Goal: Transaction & Acquisition: Book appointment/travel/reservation

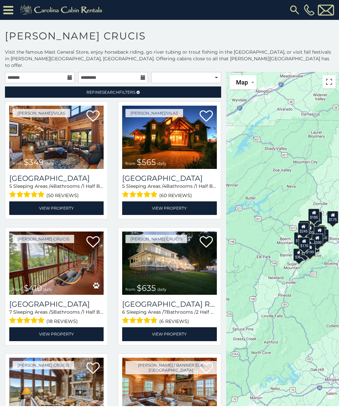
click at [9, 7] on icon at bounding box center [8, 10] width 10 height 12
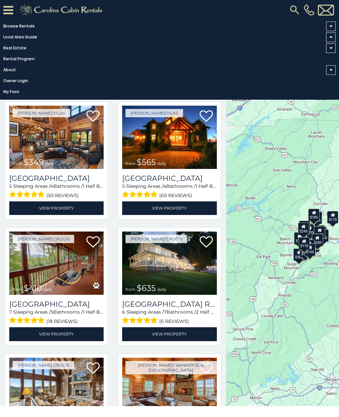
click at [28, 28] on link "Browse Rentals" at bounding box center [168, 26] width 336 height 9
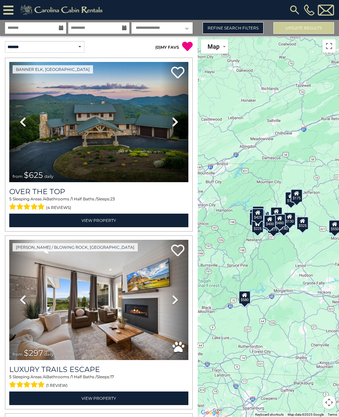
click at [240, 25] on link "Refine Search Filters" at bounding box center [233, 28] width 61 height 12
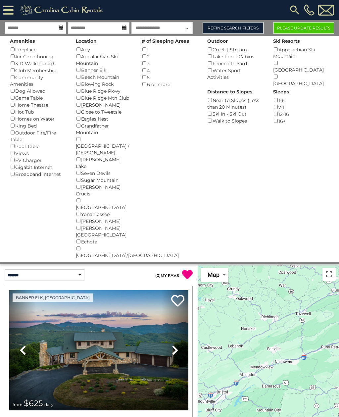
click at [309, 26] on button "Please Update Results" at bounding box center [303, 28] width 61 height 12
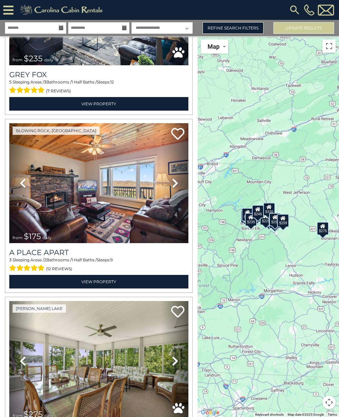
scroll to position [1539, 0]
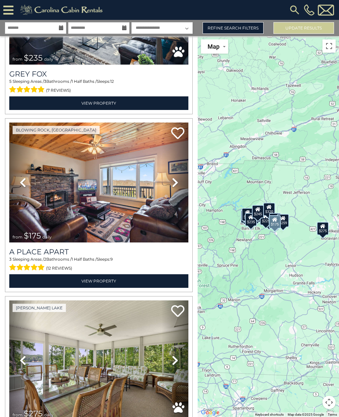
click at [98, 280] on link "View Property" at bounding box center [98, 281] width 179 height 14
click at [244, 27] on link "Refine Search Filters" at bounding box center [233, 28] width 61 height 12
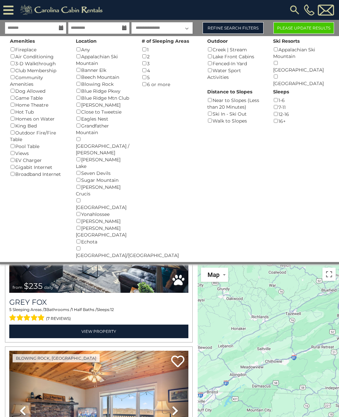
click at [308, 28] on button "Please Update Results" at bounding box center [303, 28] width 61 height 12
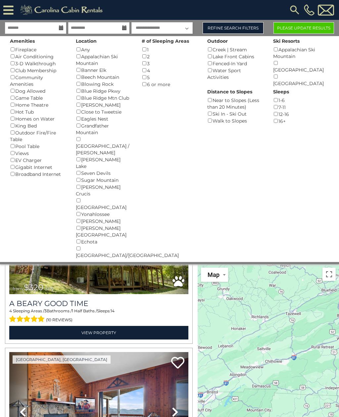
scroll to position [1360, 0]
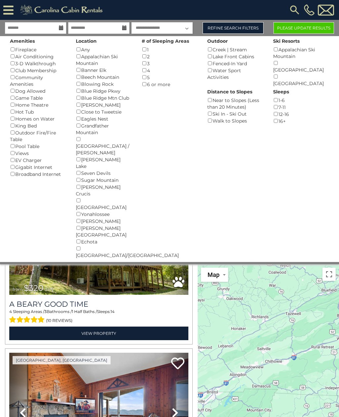
click at [309, 30] on button "Please Update Results" at bounding box center [303, 28] width 61 height 12
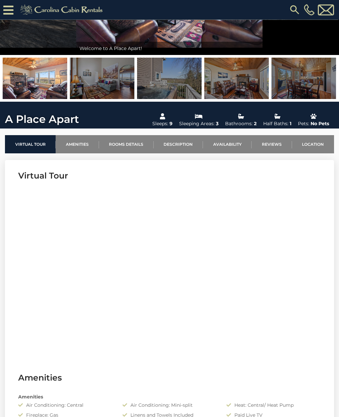
scroll to position [113, 0]
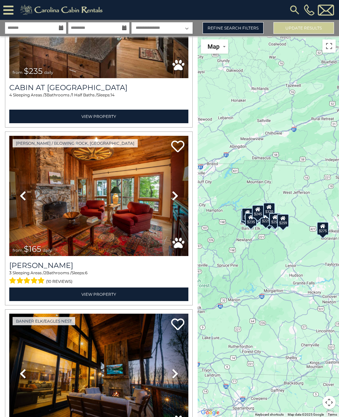
scroll to position [282, 0]
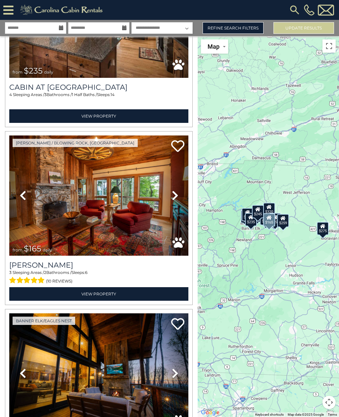
click at [107, 204] on img at bounding box center [98, 195] width 179 height 120
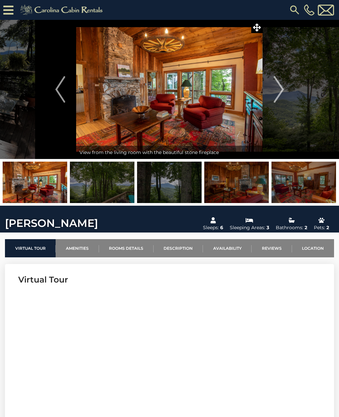
click at [187, 109] on img at bounding box center [169, 89] width 186 height 139
click at [280, 92] on img "Next" at bounding box center [279, 89] width 10 height 26
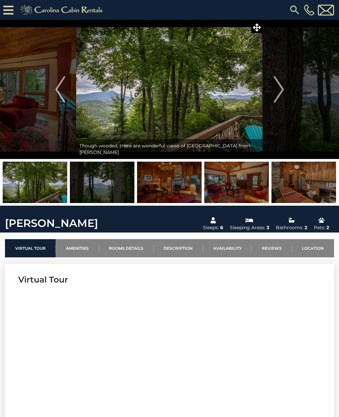
click at [280, 93] on img "Next" at bounding box center [279, 89] width 10 height 26
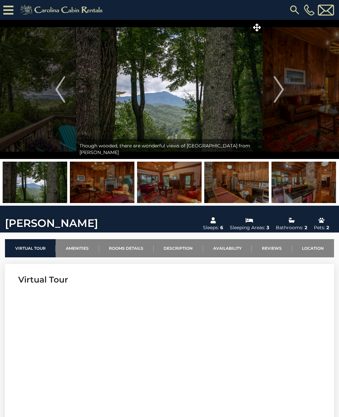
click at [279, 94] on img "Next" at bounding box center [279, 89] width 10 height 26
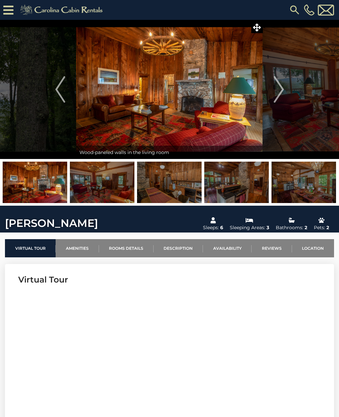
click at [283, 90] on img "Next" at bounding box center [279, 89] width 10 height 26
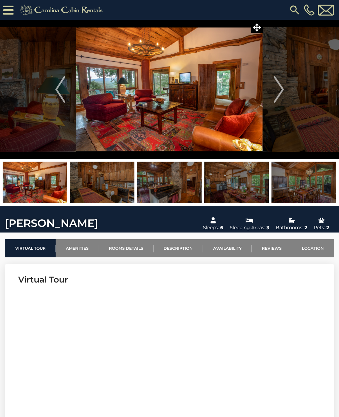
click at [280, 89] on img "Next" at bounding box center [279, 89] width 10 height 26
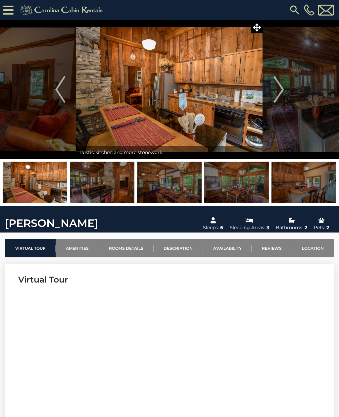
click at [280, 88] on img "Next" at bounding box center [279, 89] width 10 height 26
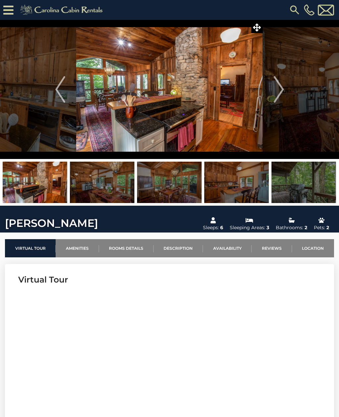
click at [280, 89] on img "Next" at bounding box center [279, 89] width 10 height 26
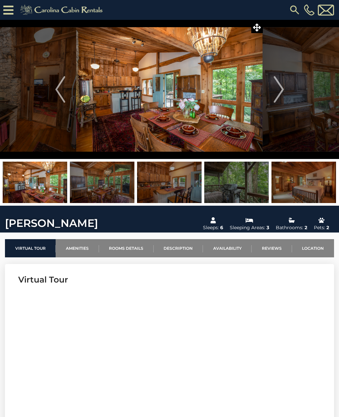
click at [279, 91] on img "Next" at bounding box center [279, 89] width 10 height 26
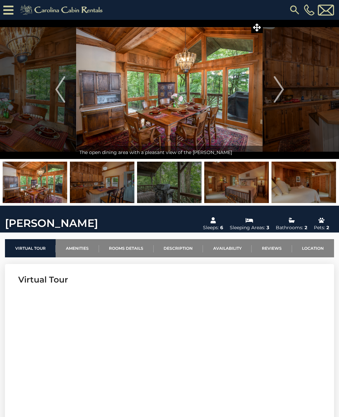
click at [278, 91] on img "Next" at bounding box center [279, 89] width 10 height 26
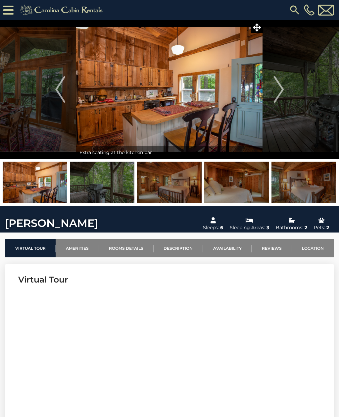
click at [280, 89] on img "Next" at bounding box center [279, 89] width 10 height 26
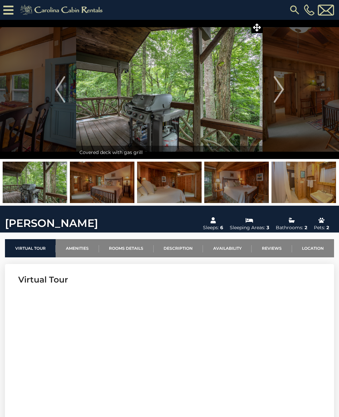
click at [283, 93] on img "Next" at bounding box center [279, 89] width 10 height 26
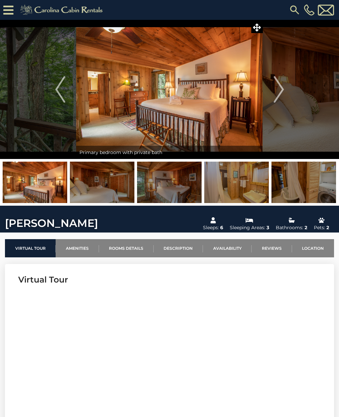
click at [286, 92] on button "Next" at bounding box center [279, 89] width 32 height 139
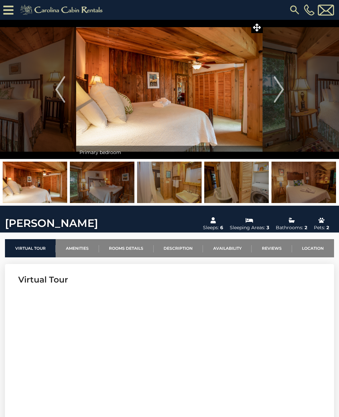
click at [277, 88] on img "Next" at bounding box center [279, 89] width 10 height 26
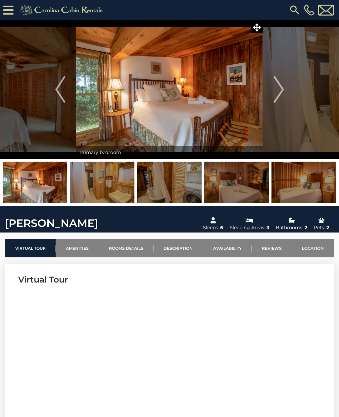
click at [274, 90] on img "Next" at bounding box center [279, 89] width 10 height 26
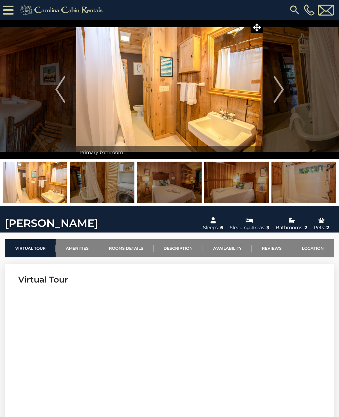
click at [280, 89] on img "Next" at bounding box center [279, 89] width 10 height 26
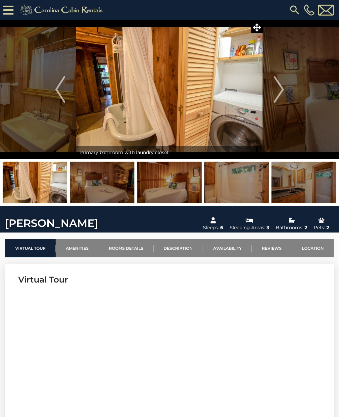
click at [277, 91] on img "Next" at bounding box center [279, 89] width 10 height 26
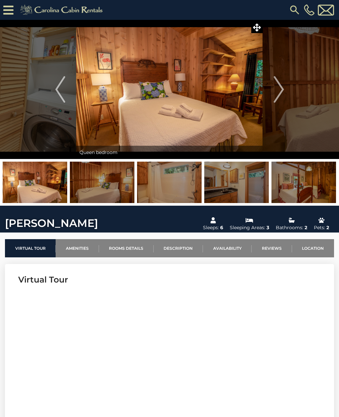
click at [276, 91] on img "Next" at bounding box center [279, 89] width 10 height 26
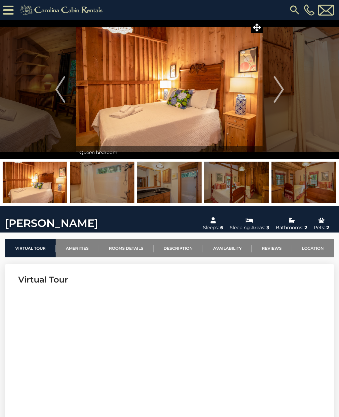
click at [277, 89] on img "Next" at bounding box center [279, 89] width 10 height 26
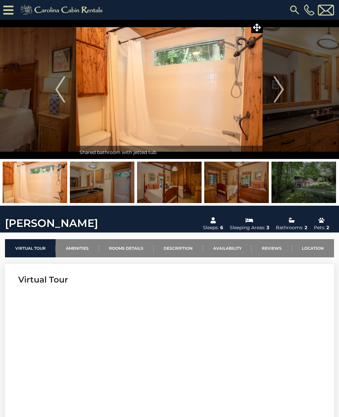
click at [278, 89] on img "Next" at bounding box center [279, 89] width 10 height 26
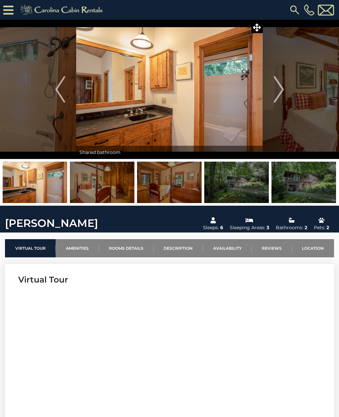
click at [275, 90] on img "Next" at bounding box center [279, 89] width 10 height 26
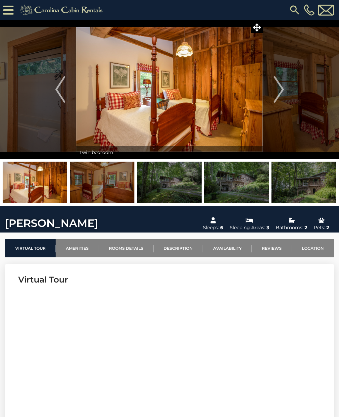
click at [176, 185] on img at bounding box center [169, 182] width 65 height 41
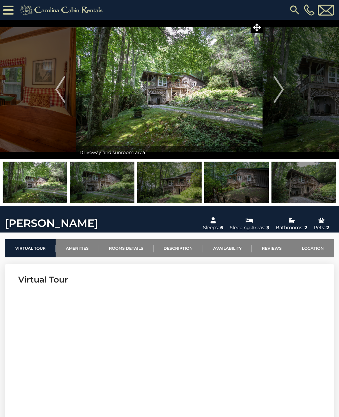
click at [174, 183] on img at bounding box center [169, 182] width 65 height 41
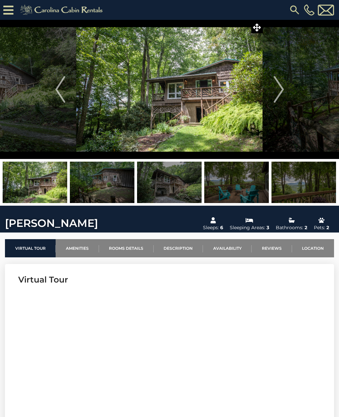
click at [303, 185] on img at bounding box center [303, 182] width 65 height 41
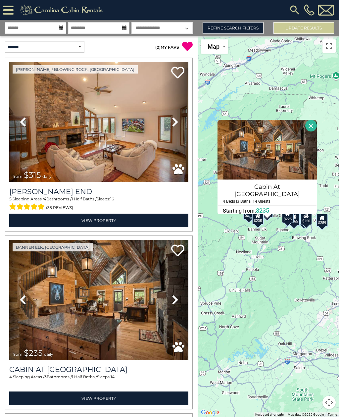
click at [313, 131] on button "Close" at bounding box center [311, 126] width 12 height 12
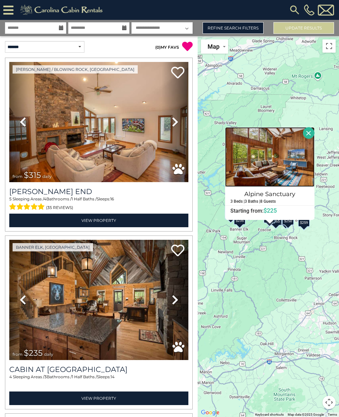
click at [281, 176] on img at bounding box center [269, 157] width 89 height 60
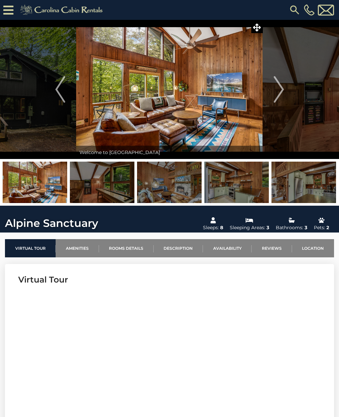
click at [281, 92] on img "Next" at bounding box center [279, 89] width 10 height 26
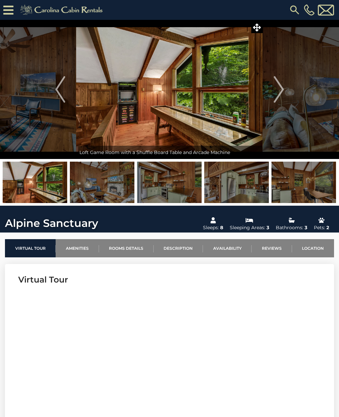
click at [278, 93] on img "Next" at bounding box center [279, 89] width 10 height 26
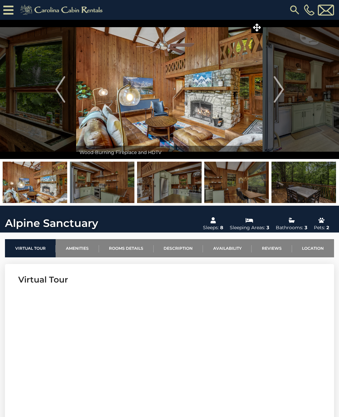
click at [279, 92] on img "Next" at bounding box center [279, 89] width 10 height 26
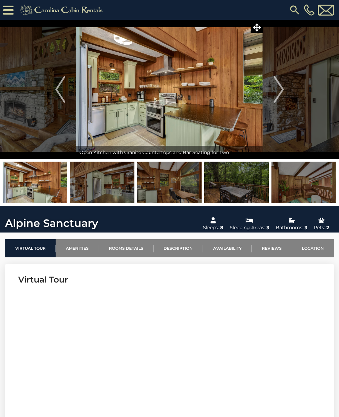
click at [278, 92] on img "Next" at bounding box center [279, 89] width 10 height 26
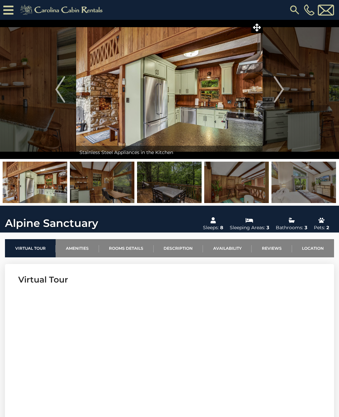
click at [278, 93] on img "Next" at bounding box center [279, 89] width 10 height 26
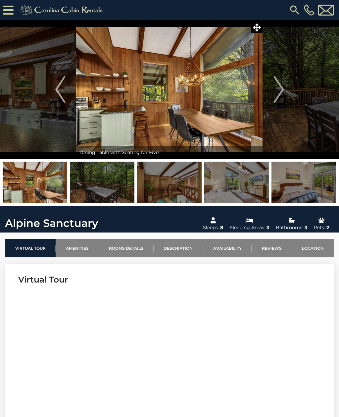
click at [276, 93] on img "Next" at bounding box center [279, 89] width 10 height 26
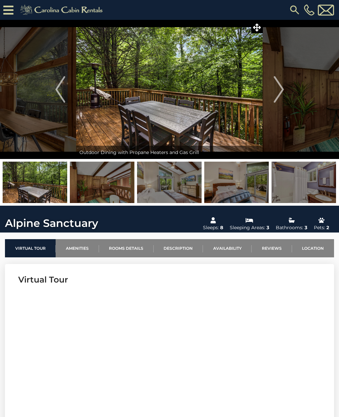
click at [278, 92] on img "Next" at bounding box center [279, 89] width 10 height 26
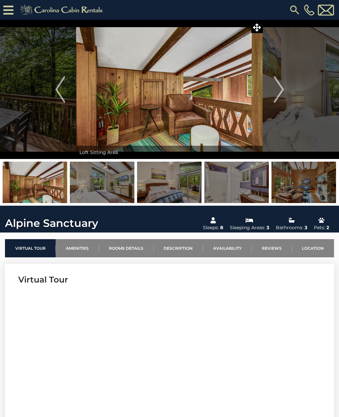
click at [278, 92] on img "Next" at bounding box center [279, 89] width 10 height 26
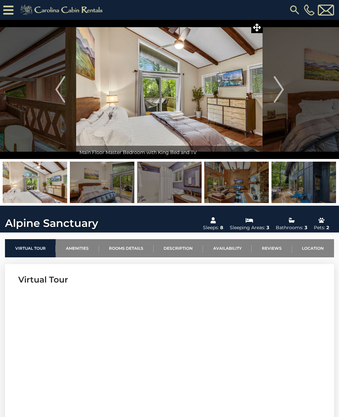
click at [277, 93] on img "Next" at bounding box center [279, 89] width 10 height 26
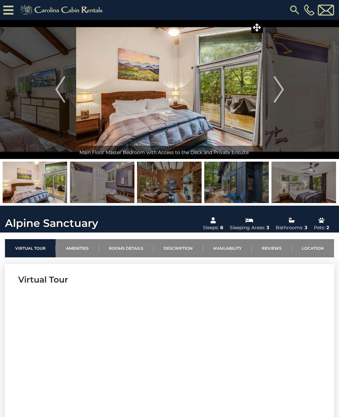
click at [276, 92] on img "Next" at bounding box center [279, 89] width 10 height 26
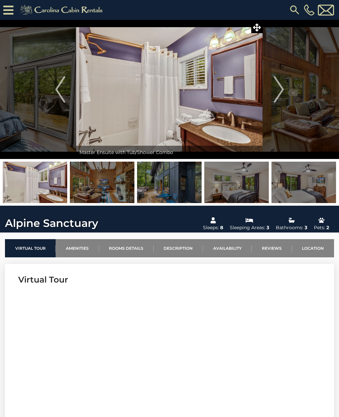
click at [279, 89] on img "Next" at bounding box center [279, 89] width 10 height 26
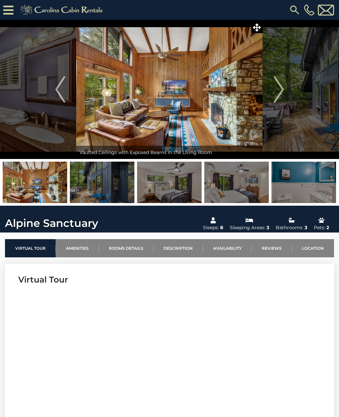
click at [282, 89] on img "Next" at bounding box center [279, 89] width 10 height 26
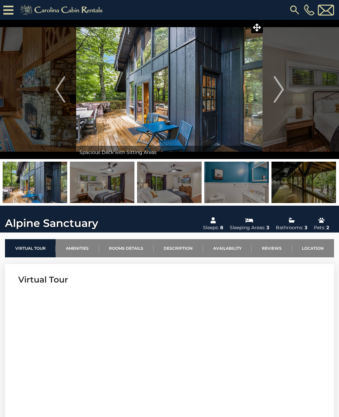
click at [279, 90] on img "Next" at bounding box center [279, 89] width 10 height 26
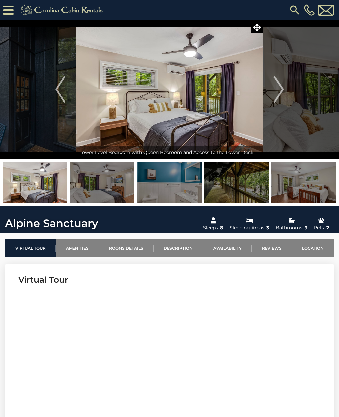
click at [276, 93] on img "Next" at bounding box center [279, 89] width 10 height 26
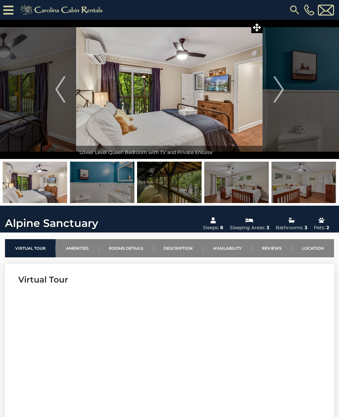
click at [277, 90] on img "Next" at bounding box center [279, 89] width 10 height 26
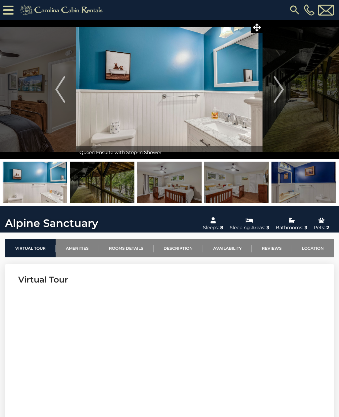
click at [276, 91] on img "Next" at bounding box center [279, 89] width 10 height 26
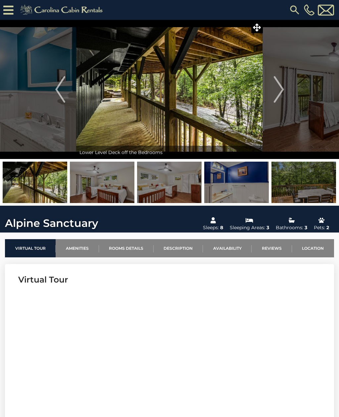
click at [275, 94] on img "Next" at bounding box center [279, 89] width 10 height 26
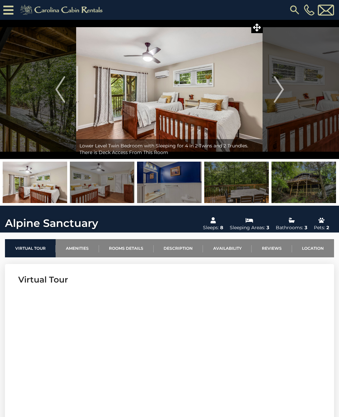
click at [279, 91] on img "Next" at bounding box center [279, 89] width 10 height 26
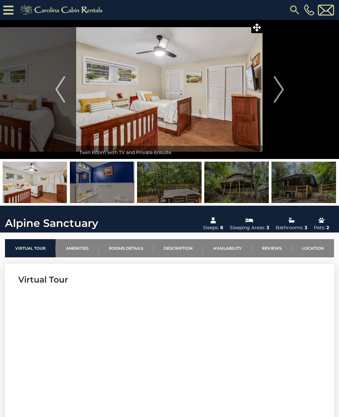
click at [274, 93] on img "Next" at bounding box center [279, 89] width 10 height 26
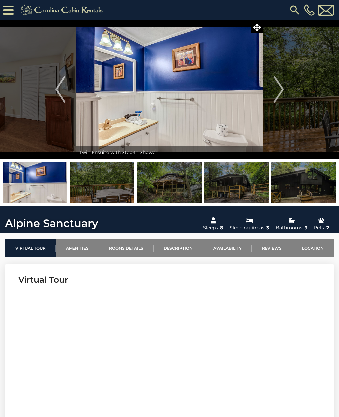
click at [273, 92] on button "Next" at bounding box center [279, 89] width 32 height 139
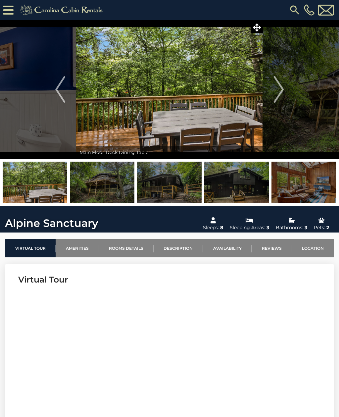
click at [273, 91] on button "Next" at bounding box center [279, 89] width 32 height 139
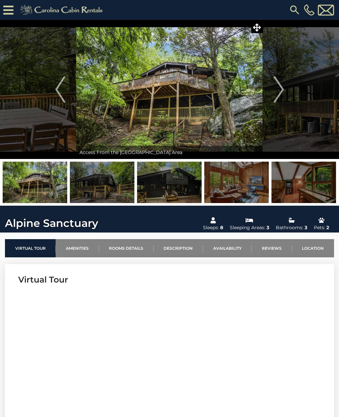
click at [278, 91] on img "Next" at bounding box center [279, 89] width 10 height 26
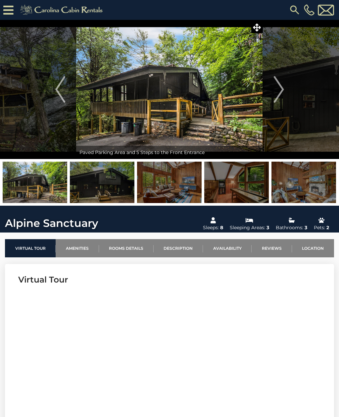
click at [50, 91] on button "Previous" at bounding box center [60, 89] width 32 height 139
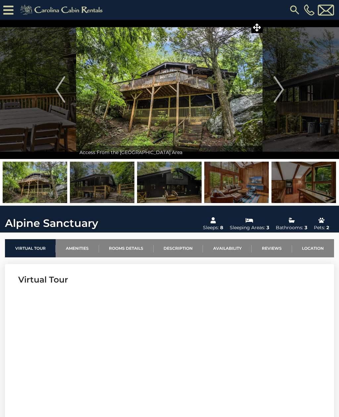
click at [278, 91] on img "Next" at bounding box center [279, 89] width 10 height 26
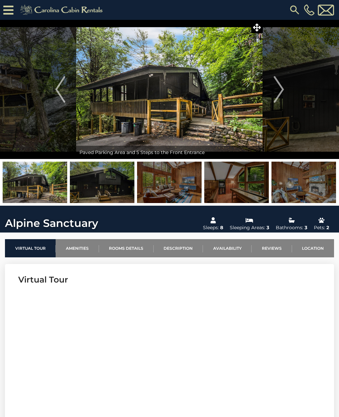
click at [274, 91] on img "Next" at bounding box center [279, 89] width 10 height 26
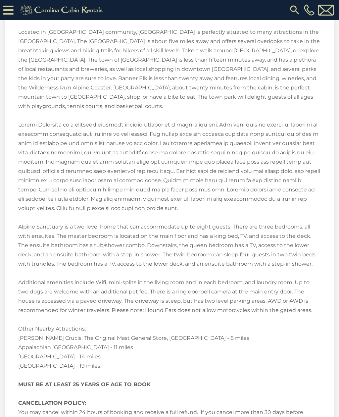
scroll to position [941, 0]
